Goal: Information Seeking & Learning: Compare options

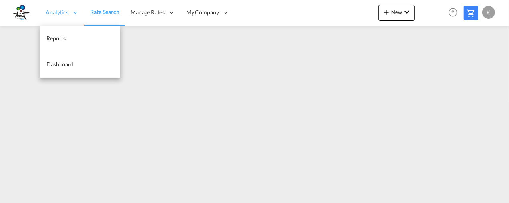
click at [61, 13] on span "Analytics" at bounding box center [57, 12] width 23 height 8
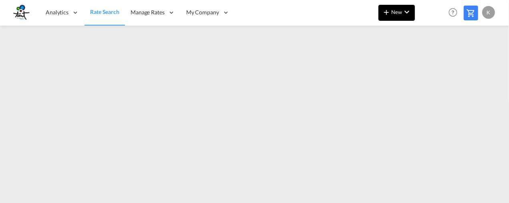
click at [401, 13] on span "New" at bounding box center [397, 12] width 30 height 6
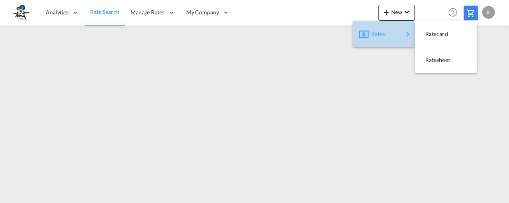
click at [374, 37] on span "Rates" at bounding box center [376, 34] width 10 height 16
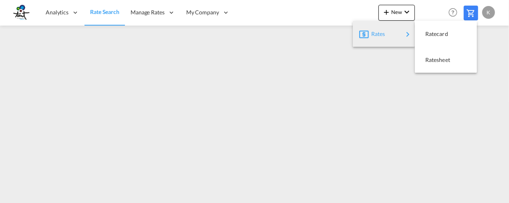
click at [72, 70] on md-backdrop at bounding box center [254, 101] width 509 height 203
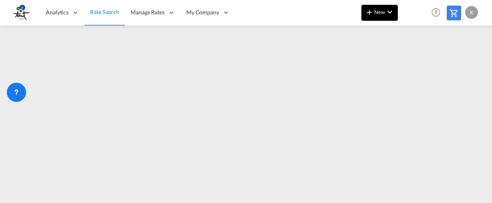
click at [374, 15] on md-icon "icon-plus 400-fg" at bounding box center [369, 12] width 10 height 10
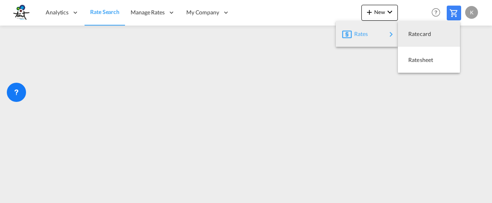
click at [356, 34] on span "Rates" at bounding box center [359, 34] width 10 height 16
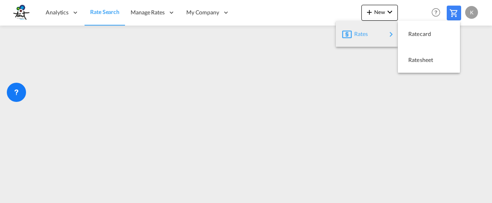
click at [356, 37] on span "Rates" at bounding box center [359, 34] width 10 height 16
click at [61, 13] on md-backdrop at bounding box center [246, 101] width 492 height 203
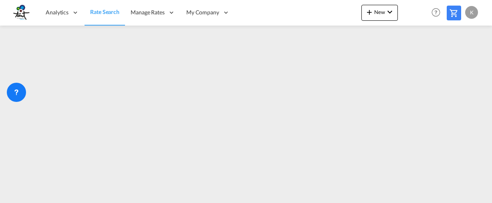
click at [90, 14] on span "Rate Search" at bounding box center [104, 11] width 29 height 7
click at [109, 16] on link "Rate Search" at bounding box center [104, 13] width 40 height 26
click at [16, 92] on icon at bounding box center [16, 91] width 3 height 3
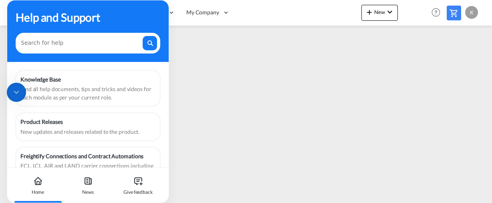
click at [273, 9] on div "Analytics Reports Dashboard Rate Search Manage Rates Contract Rates My Rate Fil…" at bounding box center [246, 12] width 468 height 25
click at [305, 20] on div "Analytics Reports Dashboard Rate Search Manage Rates Contract Rates My Rate Fil…" at bounding box center [246, 12] width 468 height 25
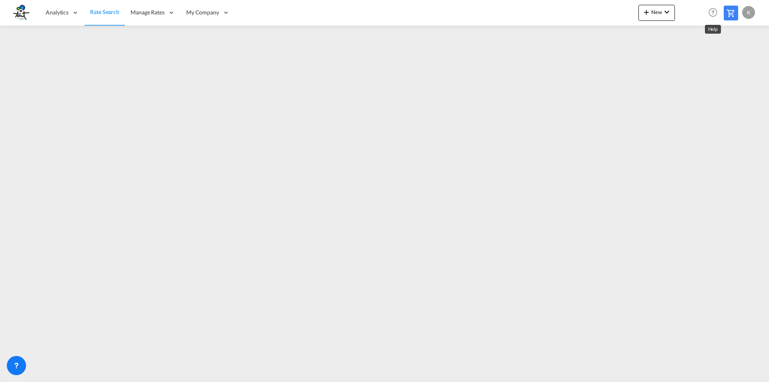
click at [710, 12] on md-icon "Help" at bounding box center [713, 13] width 14 height 14
click at [731, 13] on md-backdrop at bounding box center [384, 191] width 769 height 382
click at [731, 13] on md-icon at bounding box center [731, 13] width 10 height 10
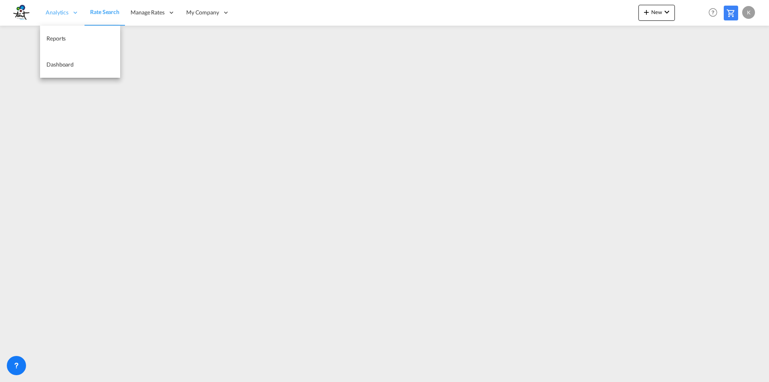
click at [56, 12] on span "Analytics" at bounding box center [57, 12] width 23 height 8
click at [94, 15] on span "Rate Search" at bounding box center [104, 11] width 29 height 7
click at [62, 14] on span "Analytics" at bounding box center [57, 12] width 23 height 8
click at [54, 39] on span "Reports" at bounding box center [55, 38] width 19 height 7
click at [96, 16] on span "Rate Search" at bounding box center [104, 12] width 29 height 7
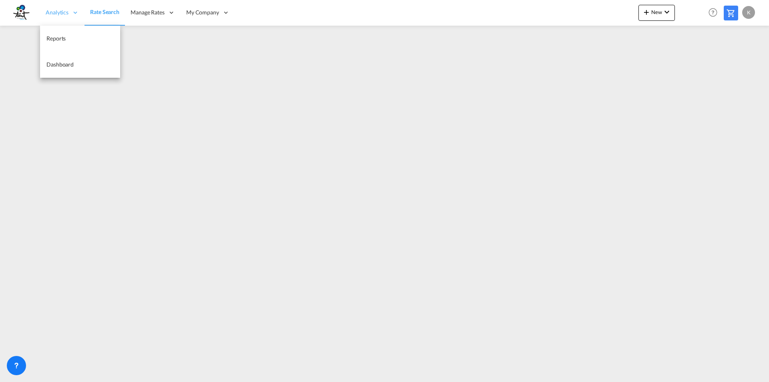
click at [59, 11] on span "Analytics" at bounding box center [57, 12] width 23 height 8
click at [64, 12] on span "Analytics" at bounding box center [57, 12] width 23 height 8
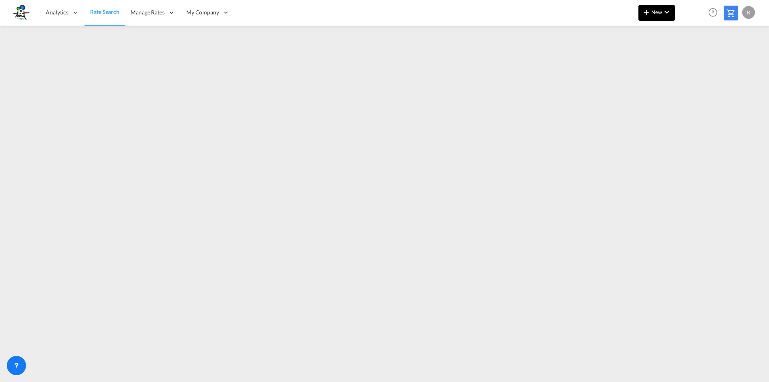
click at [649, 10] on md-icon "icon-plus 400-fg" at bounding box center [646, 12] width 10 height 10
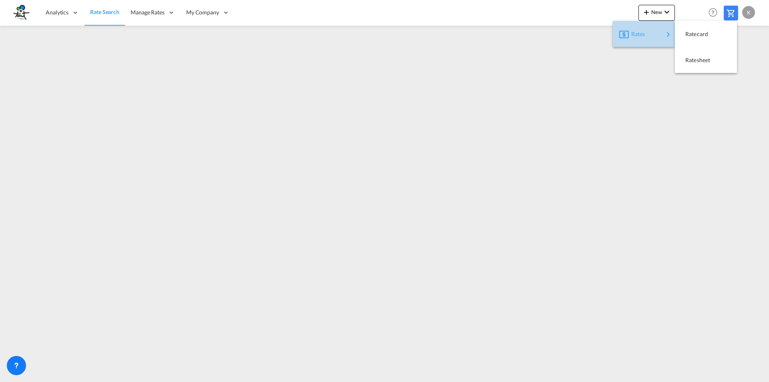
click at [641, 36] on span "Rates" at bounding box center [636, 34] width 10 height 16
click at [692, 35] on span "Ratecard" at bounding box center [689, 34] width 9 height 16
